Goal: Navigation & Orientation: Find specific page/section

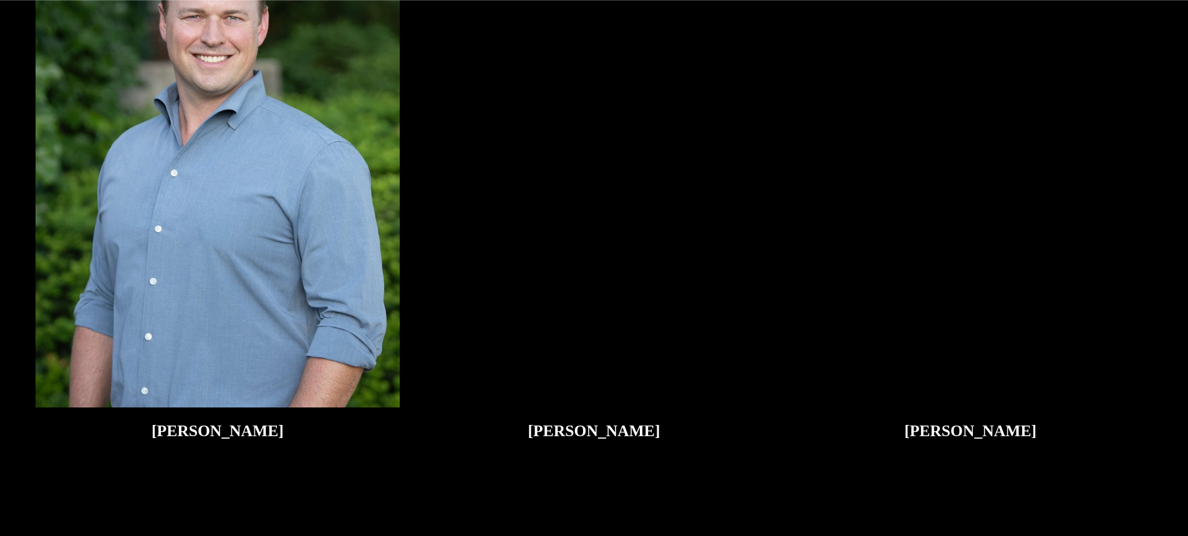
scroll to position [2556, 0]
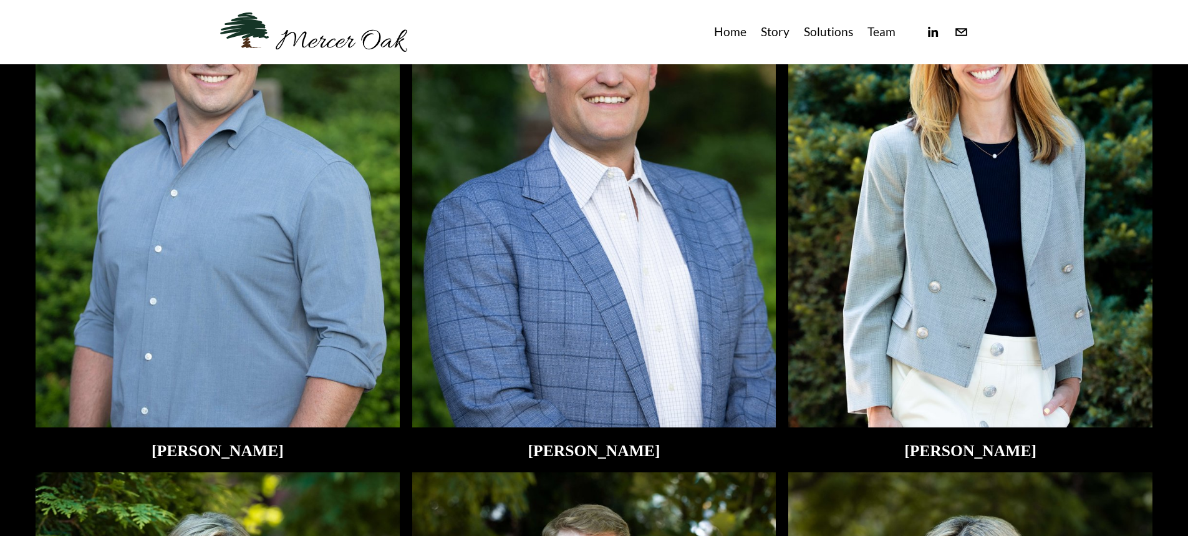
click at [206, 296] on img at bounding box center [218, 184] width 364 height 486
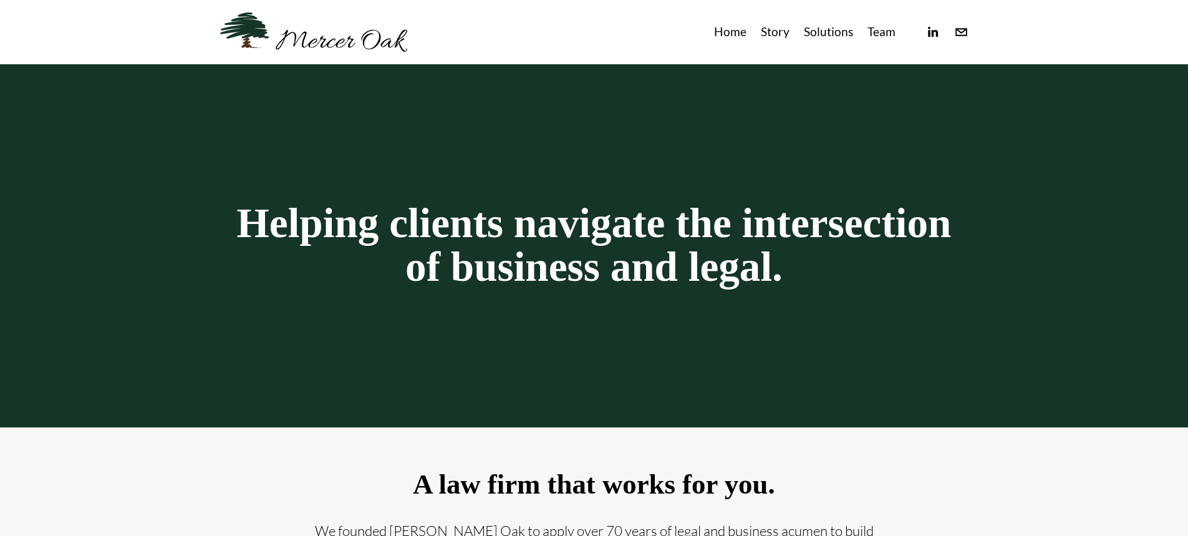
scroll to position [0, 0]
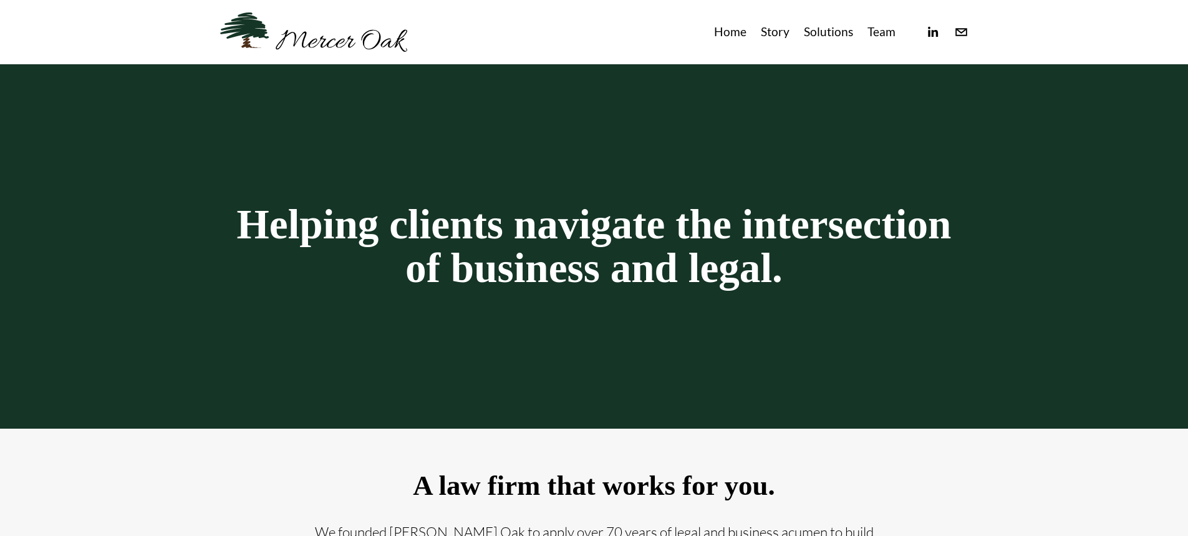
click at [731, 39] on link "Home" at bounding box center [730, 32] width 32 height 21
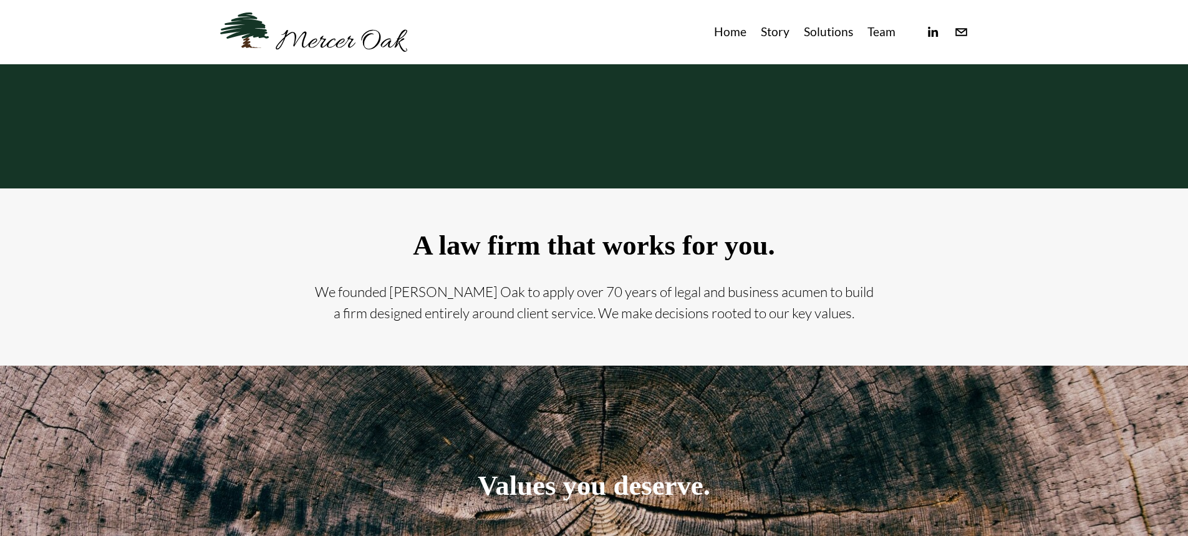
scroll to position [212, 0]
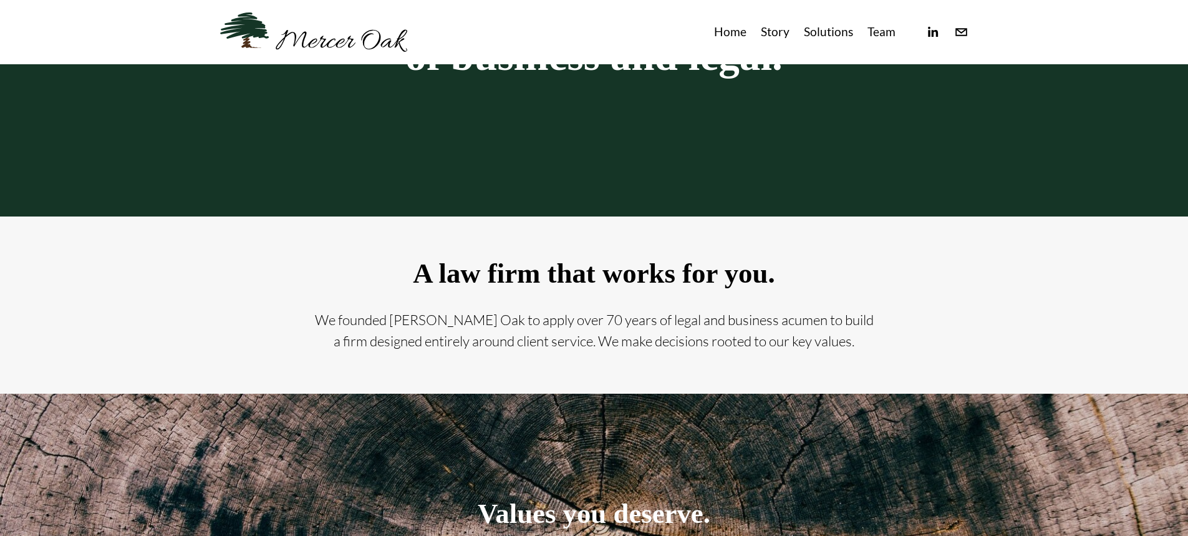
click at [767, 33] on link "Story" at bounding box center [775, 32] width 29 height 21
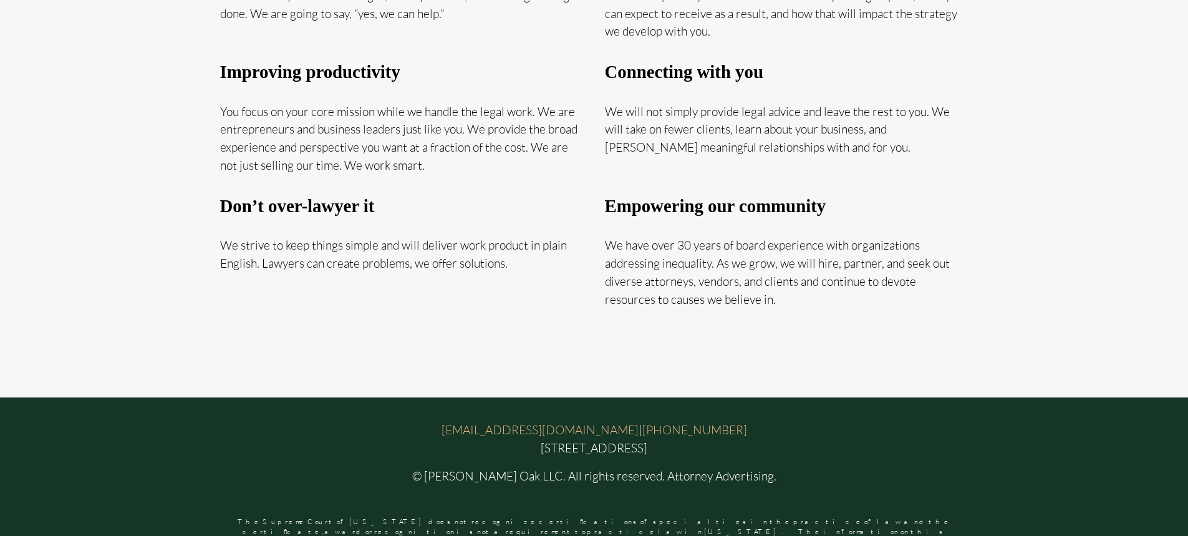
scroll to position [786, 0]
